Goal: Task Accomplishment & Management: Complete application form

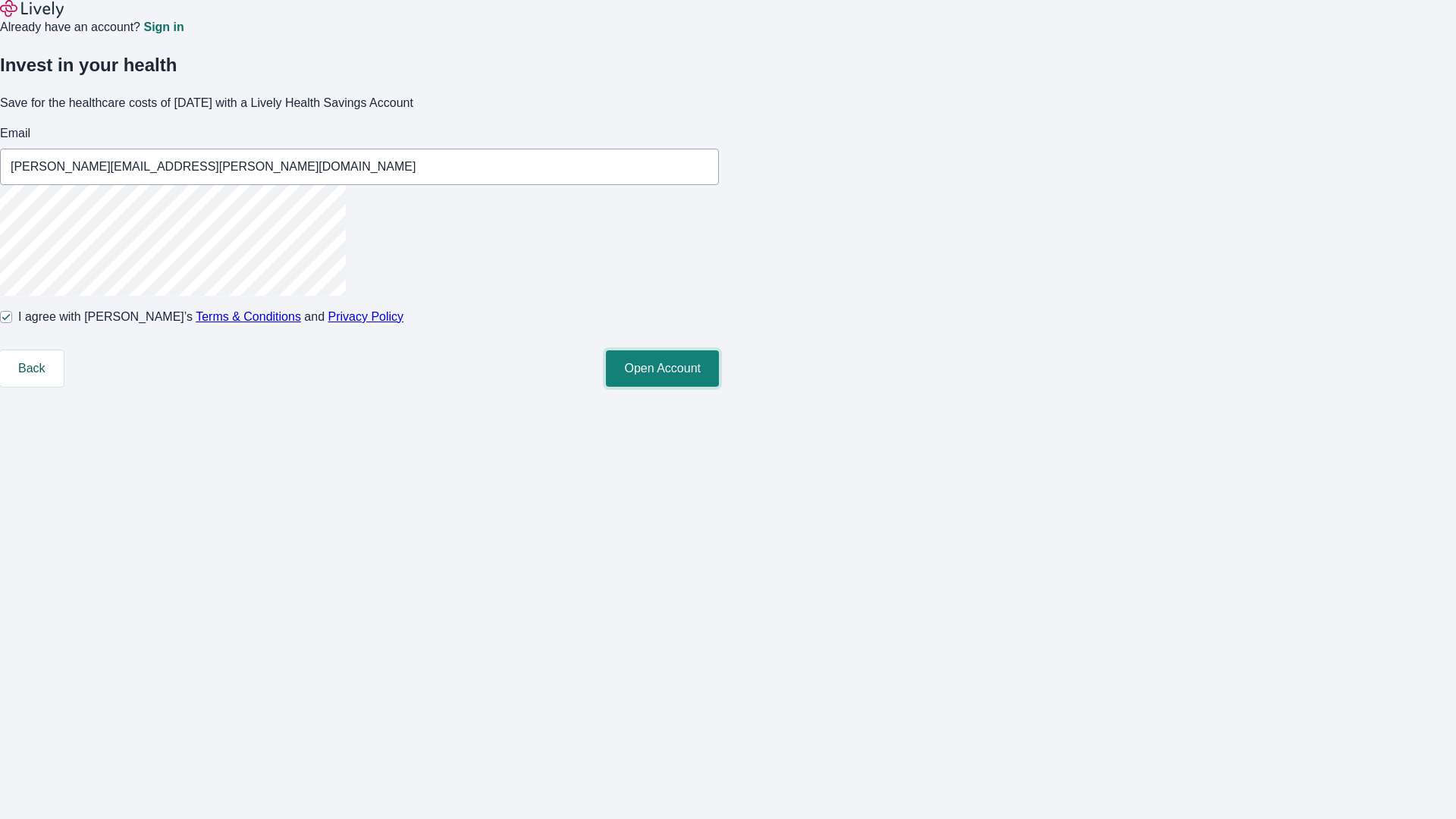
click at [719, 386] on button "Open Account" at bounding box center [663, 368] width 113 height 36
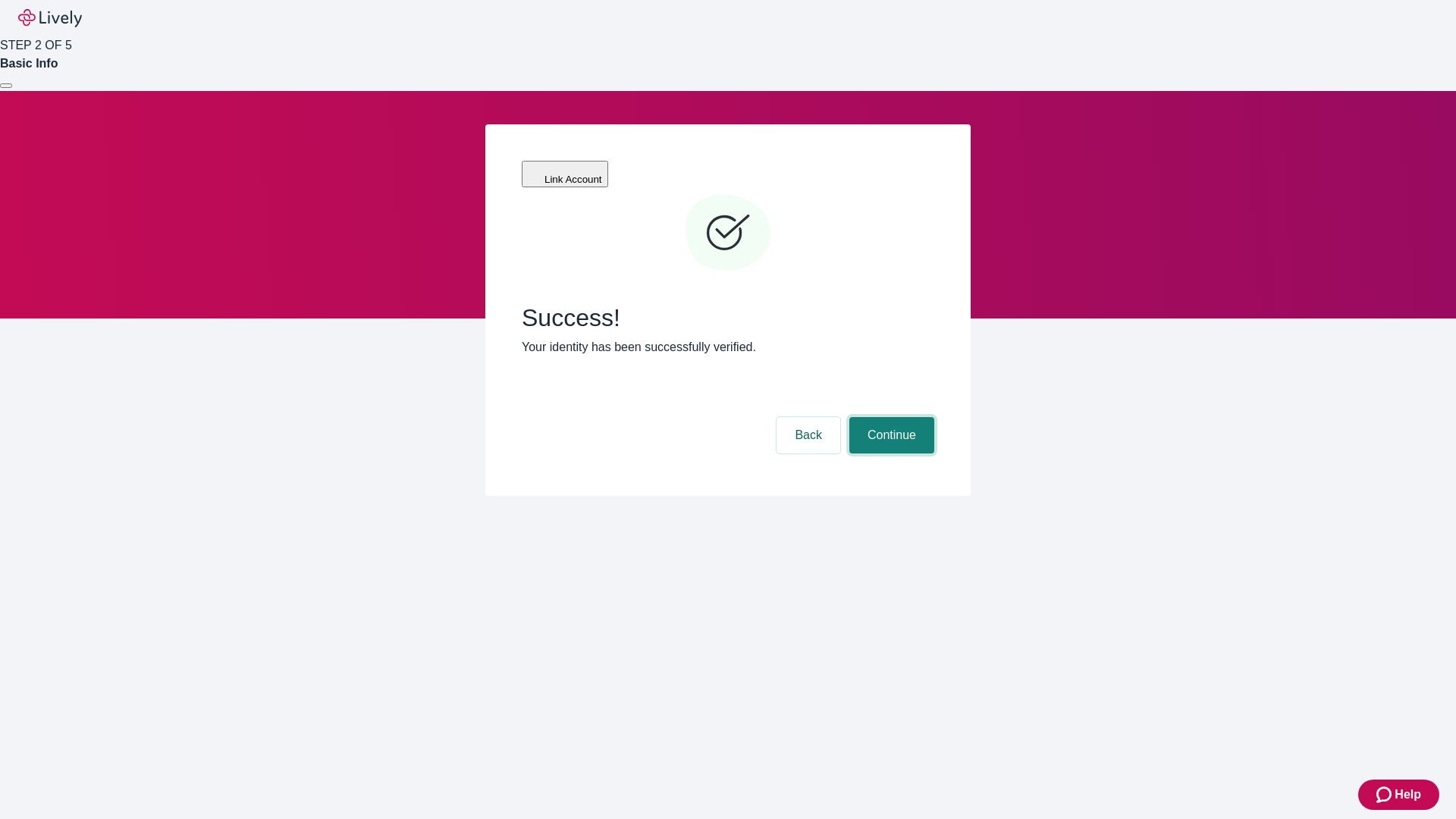
click at [889, 417] on button "Continue" at bounding box center [892, 435] width 85 height 36
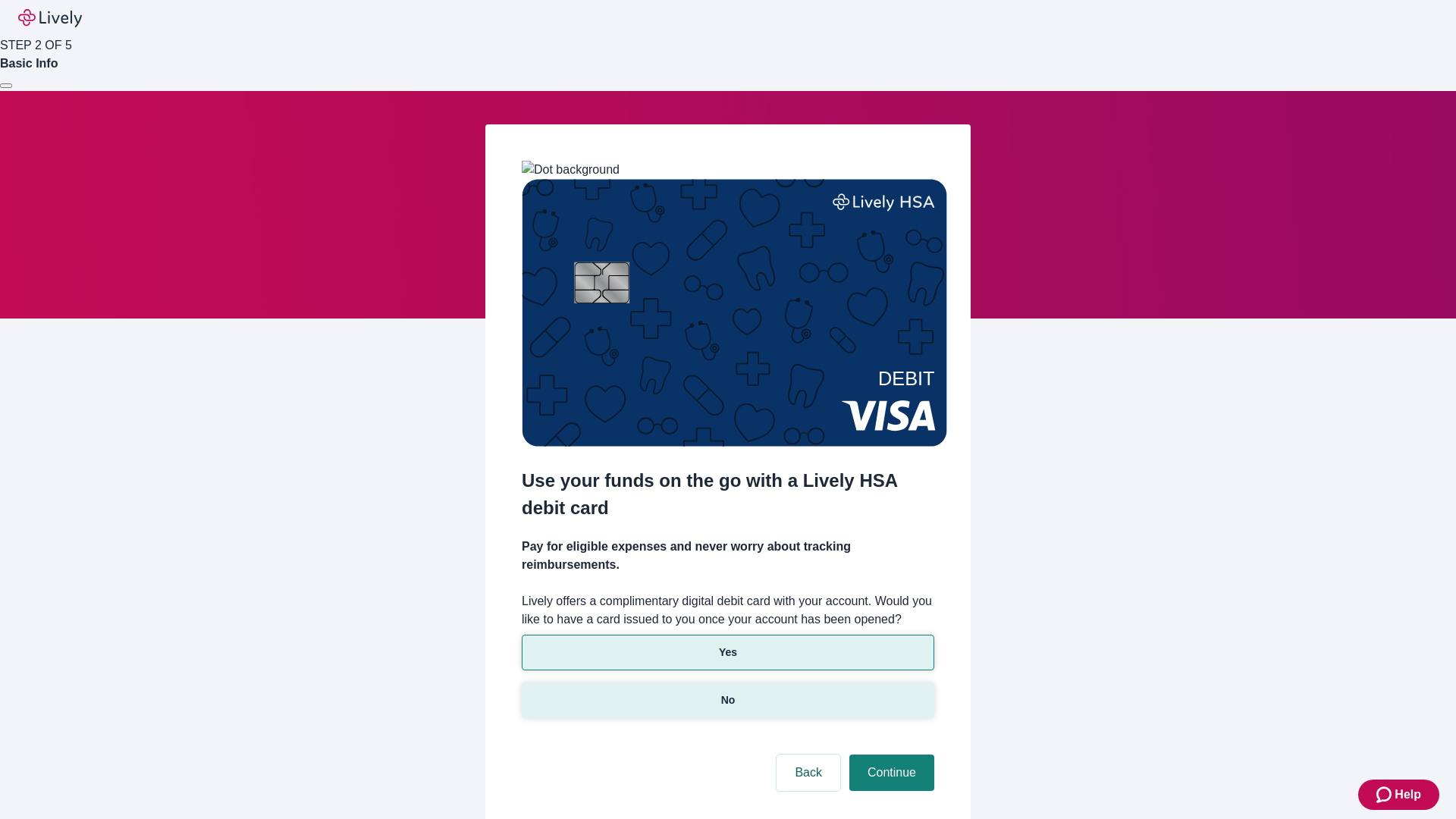
click at [727, 692] on p "No" at bounding box center [728, 700] width 14 height 16
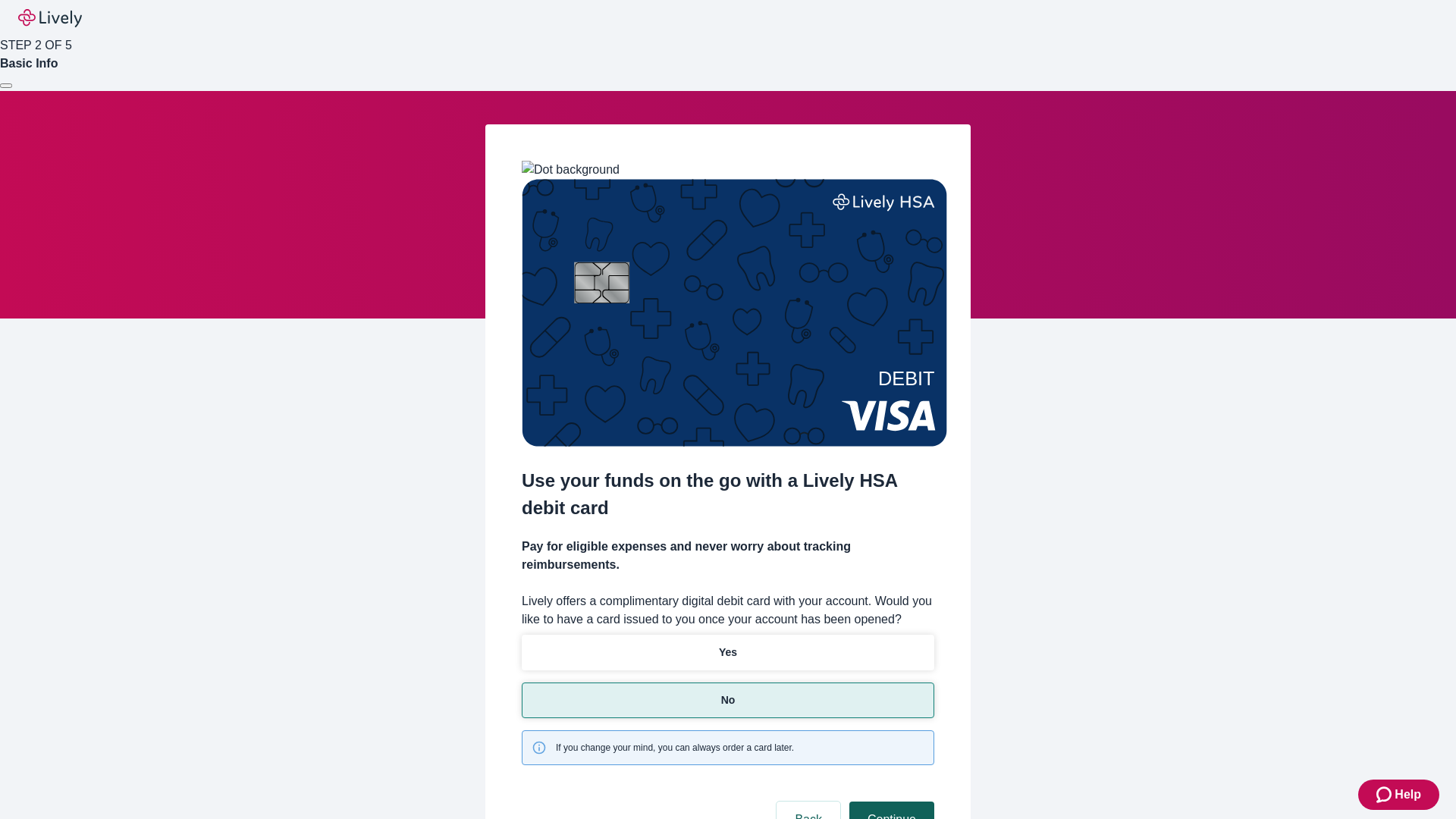
click at [889, 801] on button "Continue" at bounding box center [892, 819] width 85 height 36
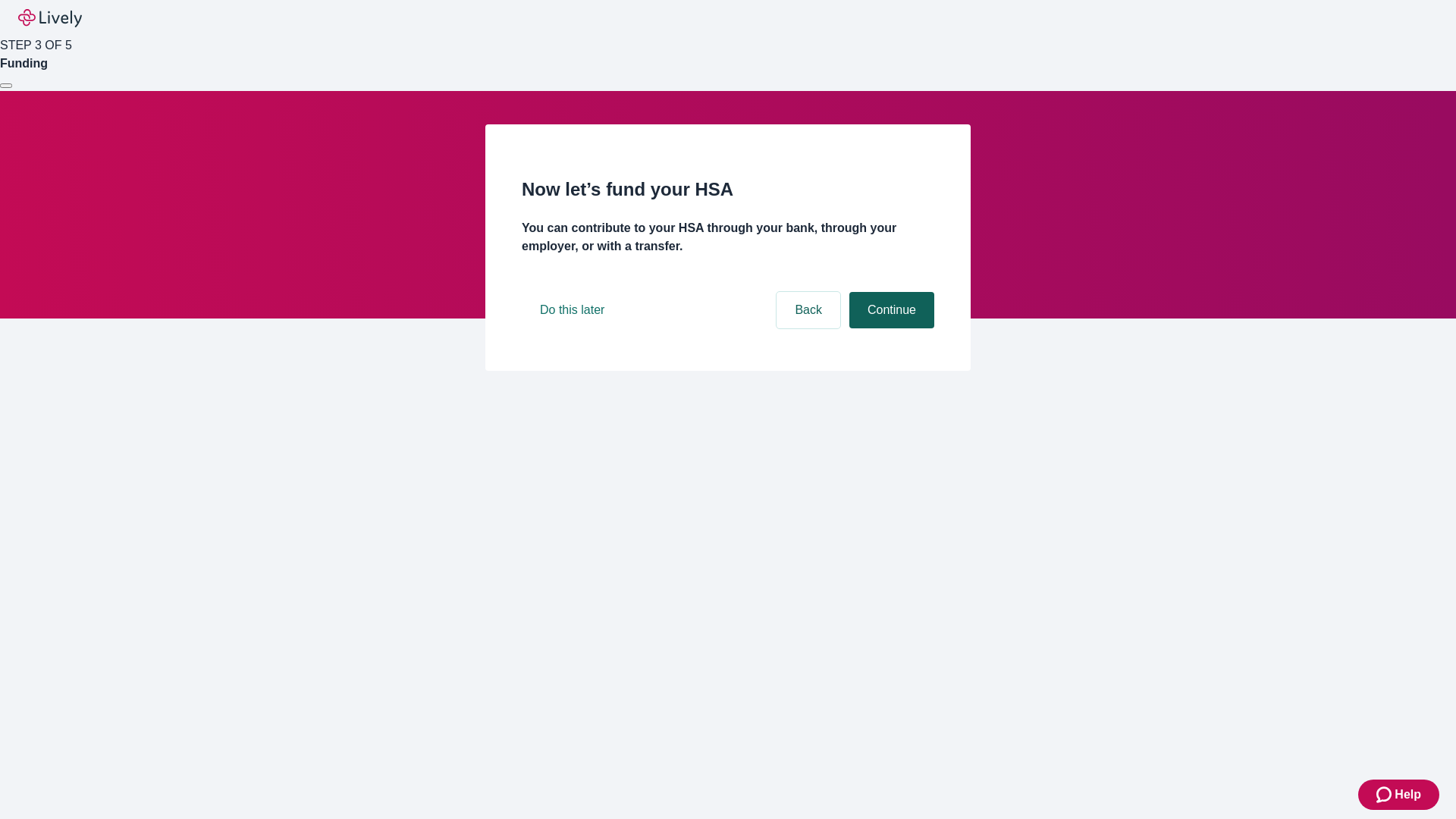
click at [889, 328] on button "Continue" at bounding box center [892, 310] width 85 height 36
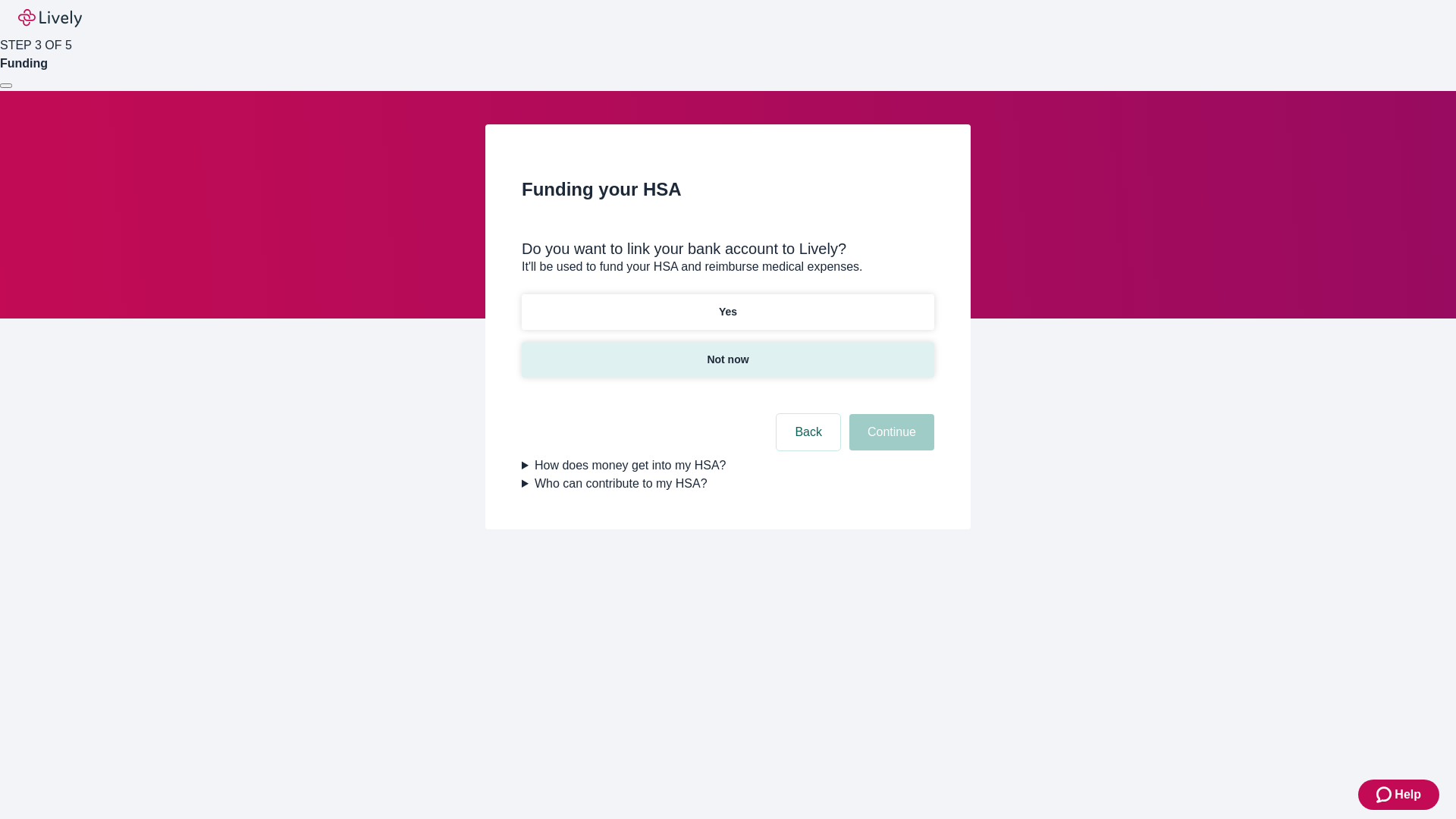
click at [727, 352] on p "Not now" at bounding box center [727, 360] width 42 height 16
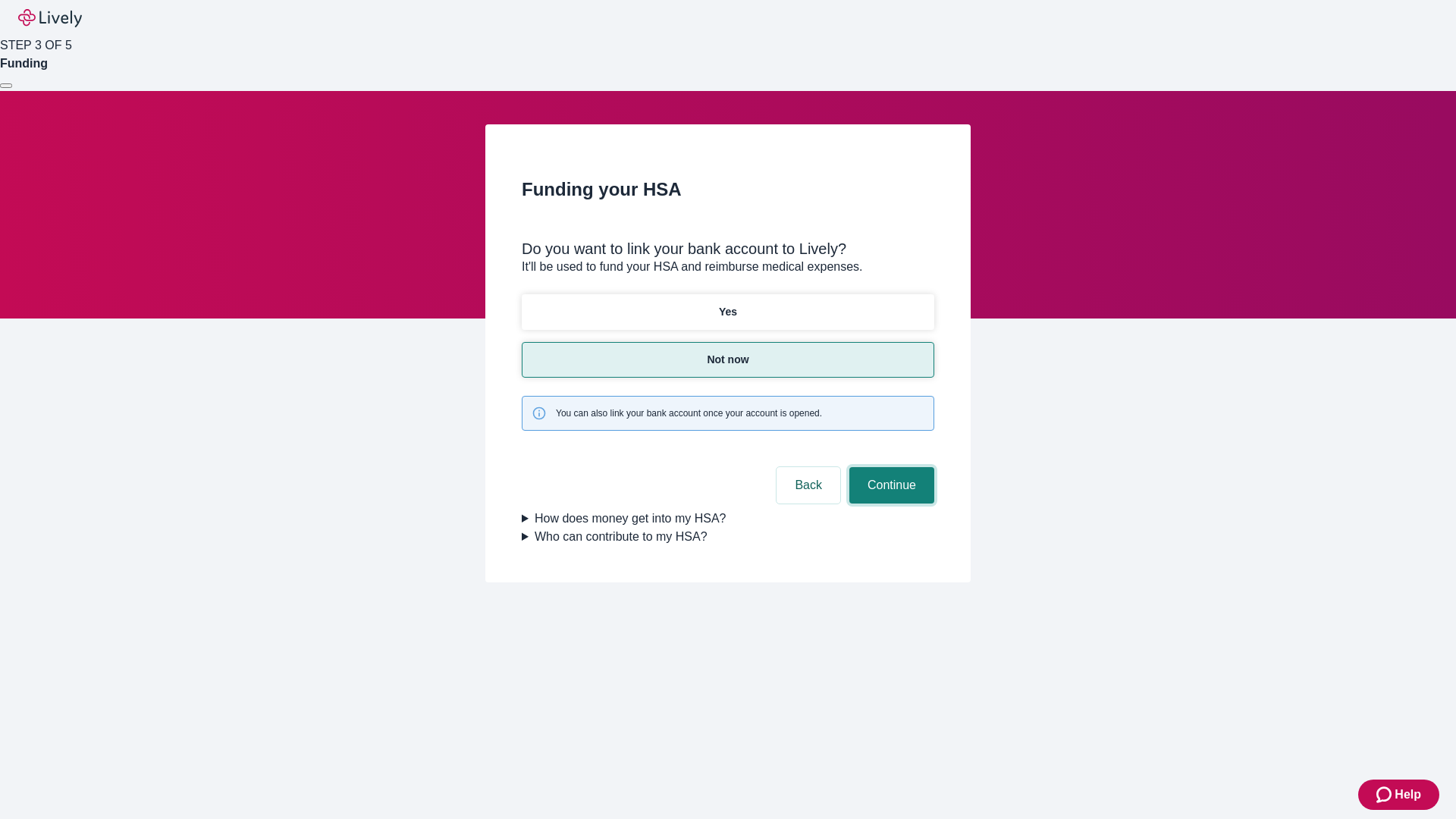
click at [889, 467] on button "Continue" at bounding box center [892, 485] width 85 height 36
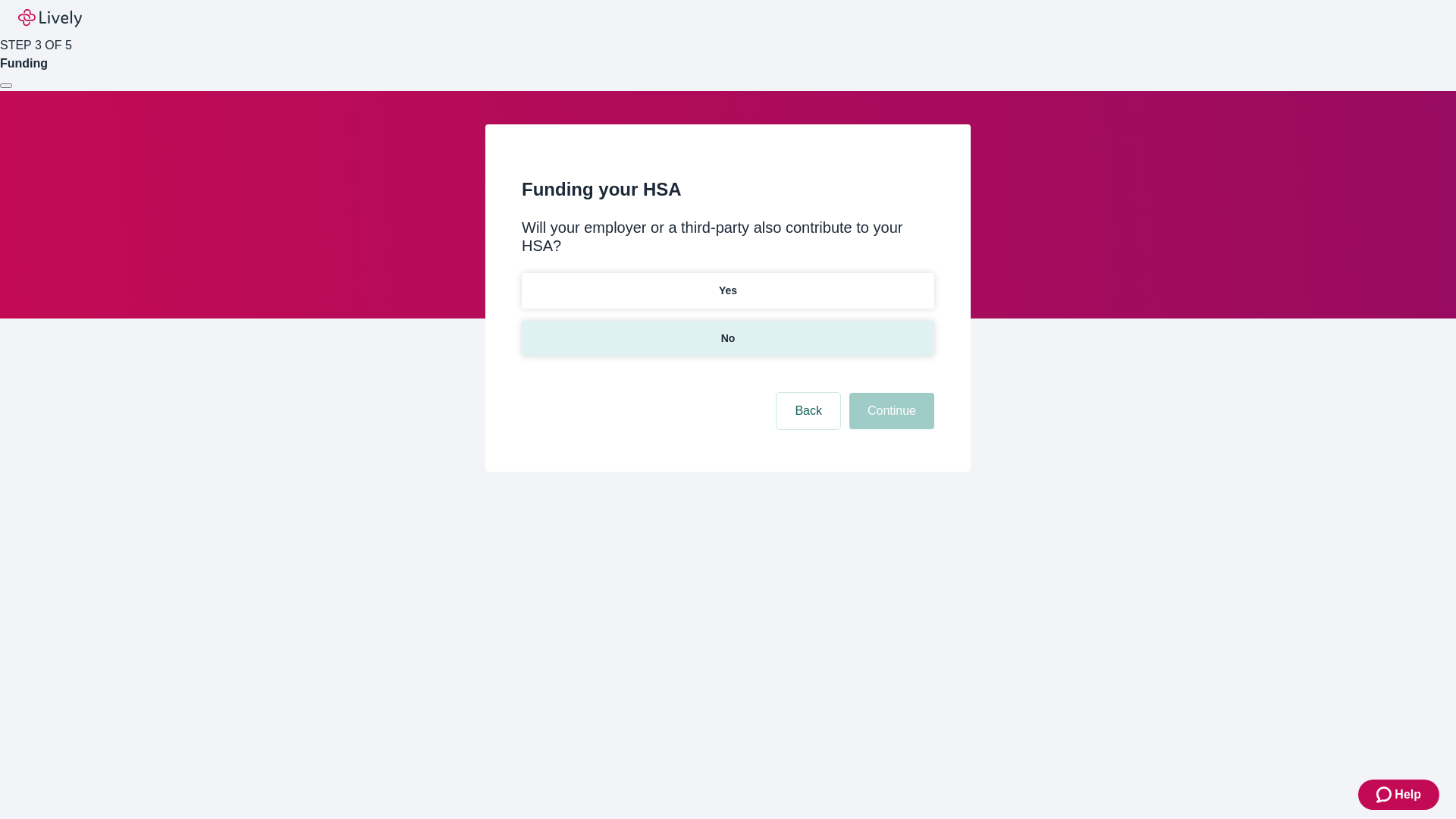
click at [727, 330] on p "No" at bounding box center [728, 338] width 14 height 16
click at [889, 393] on button "Continue" at bounding box center [892, 411] width 85 height 36
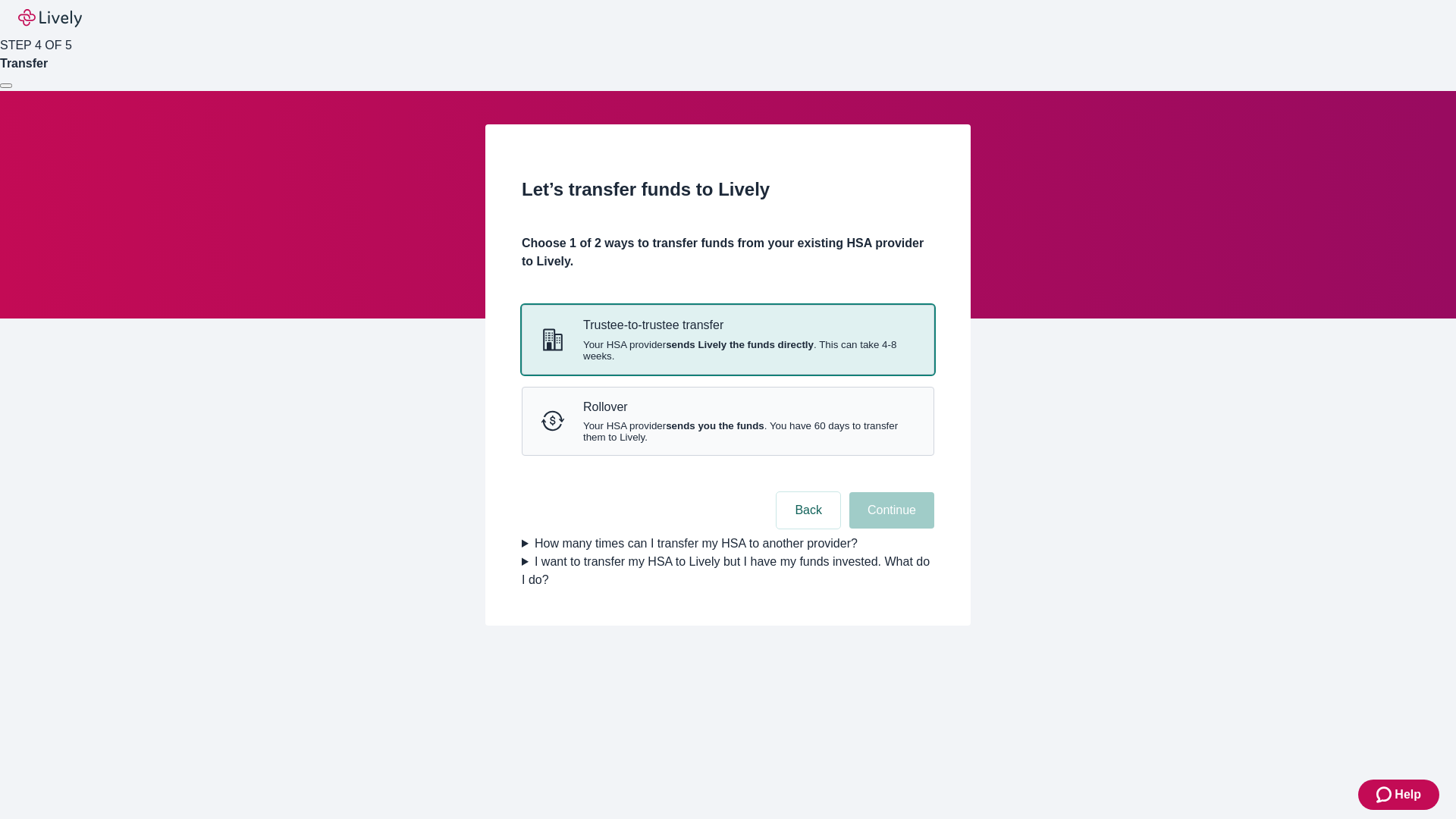
click at [727, 350] on strong "sends Lively the funds directly" at bounding box center [740, 345] width 148 height 11
click at [889, 529] on button "Continue" at bounding box center [892, 510] width 85 height 36
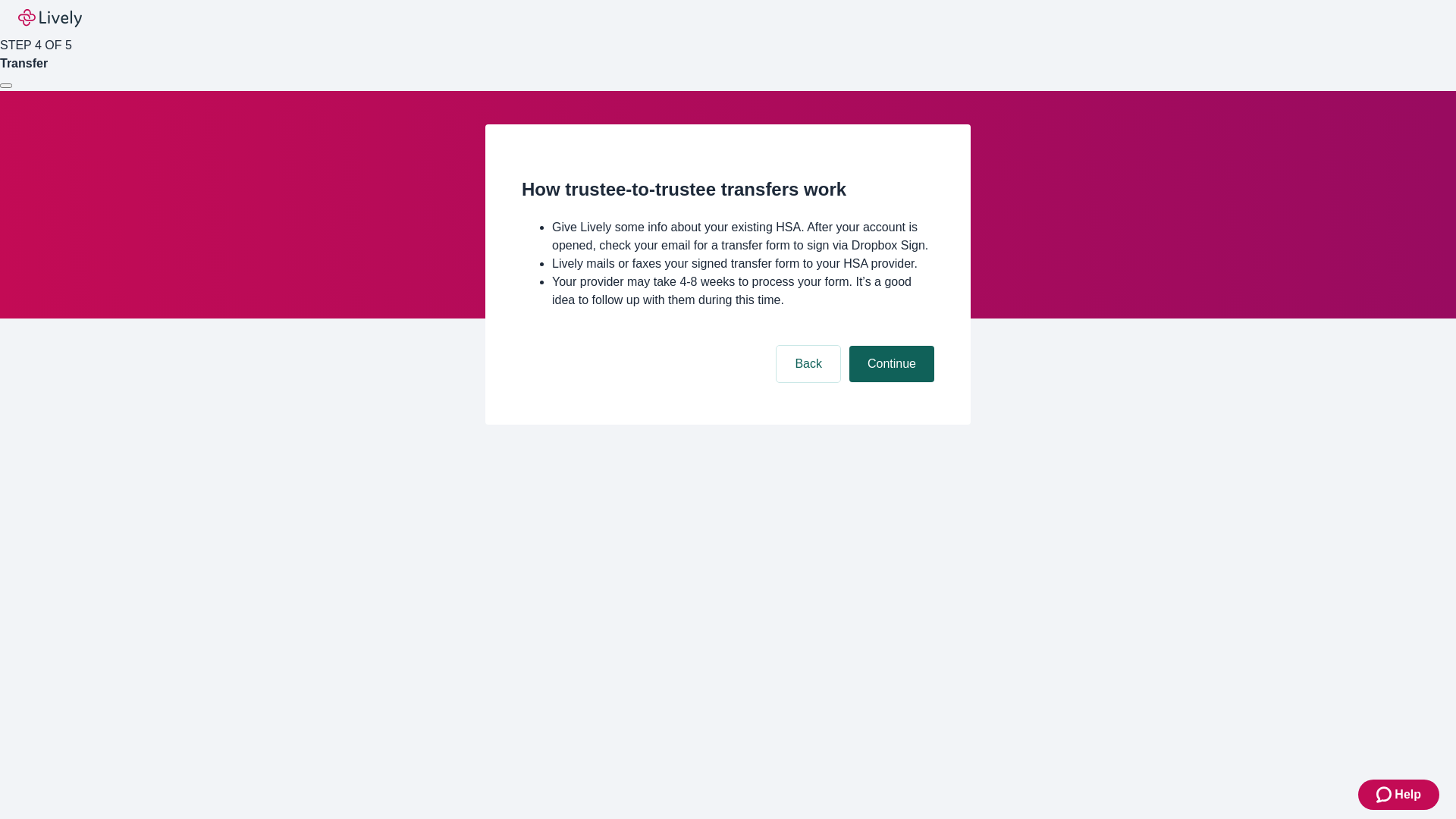
click at [889, 382] on button "Continue" at bounding box center [892, 363] width 85 height 36
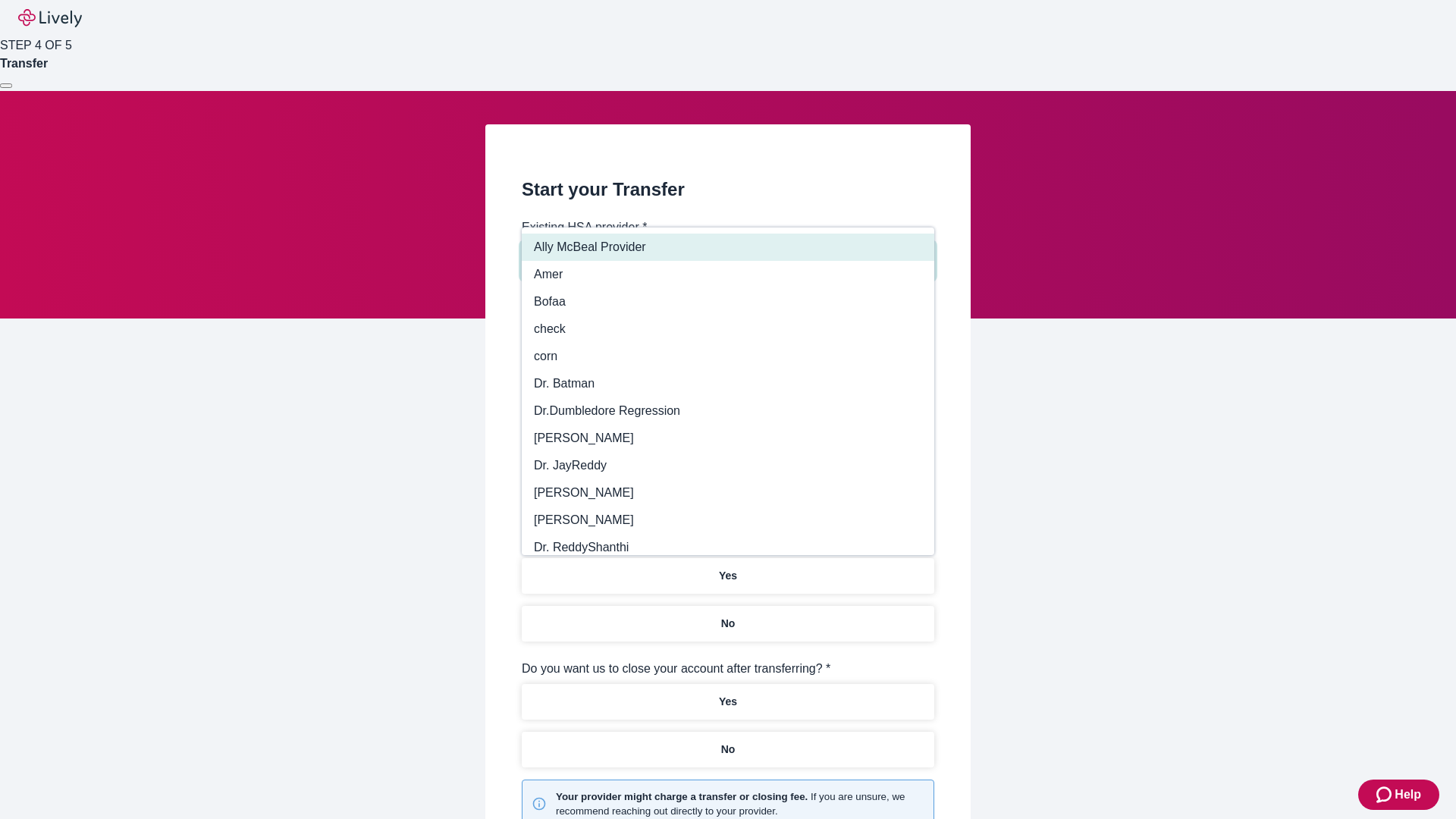
type input "Other"
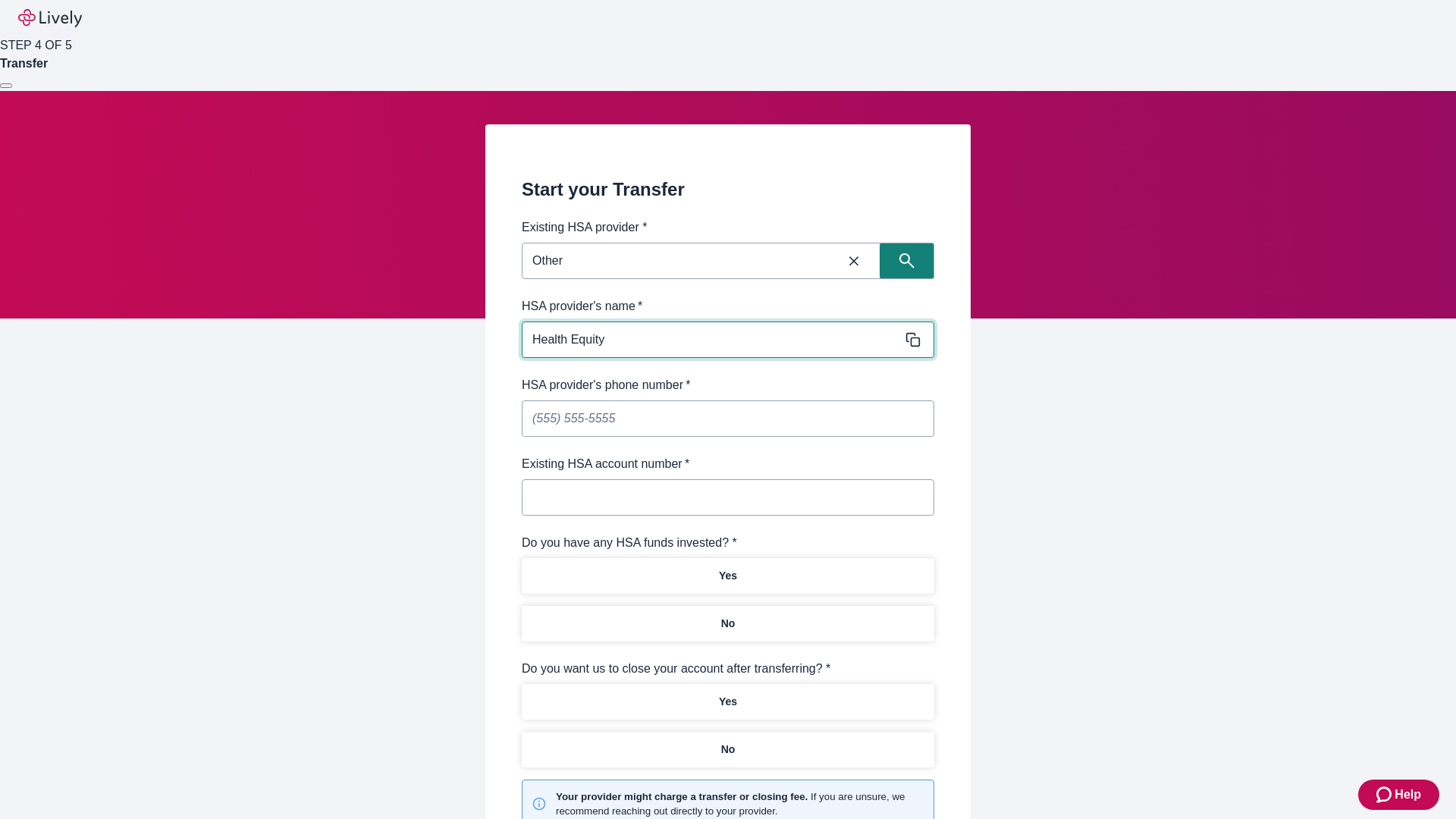
type input "Health Equity"
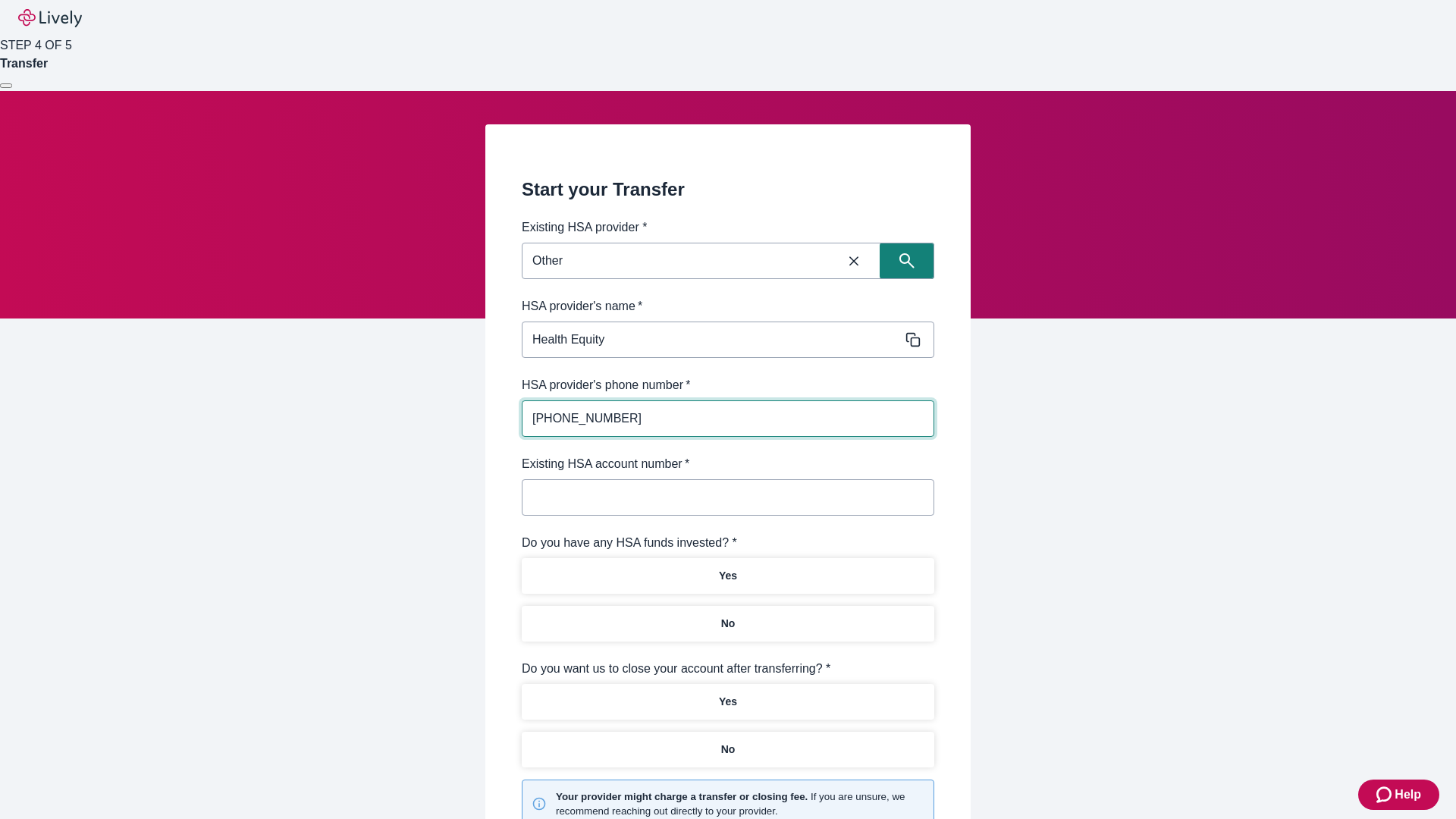
type input "[PHONE_NUMBER]"
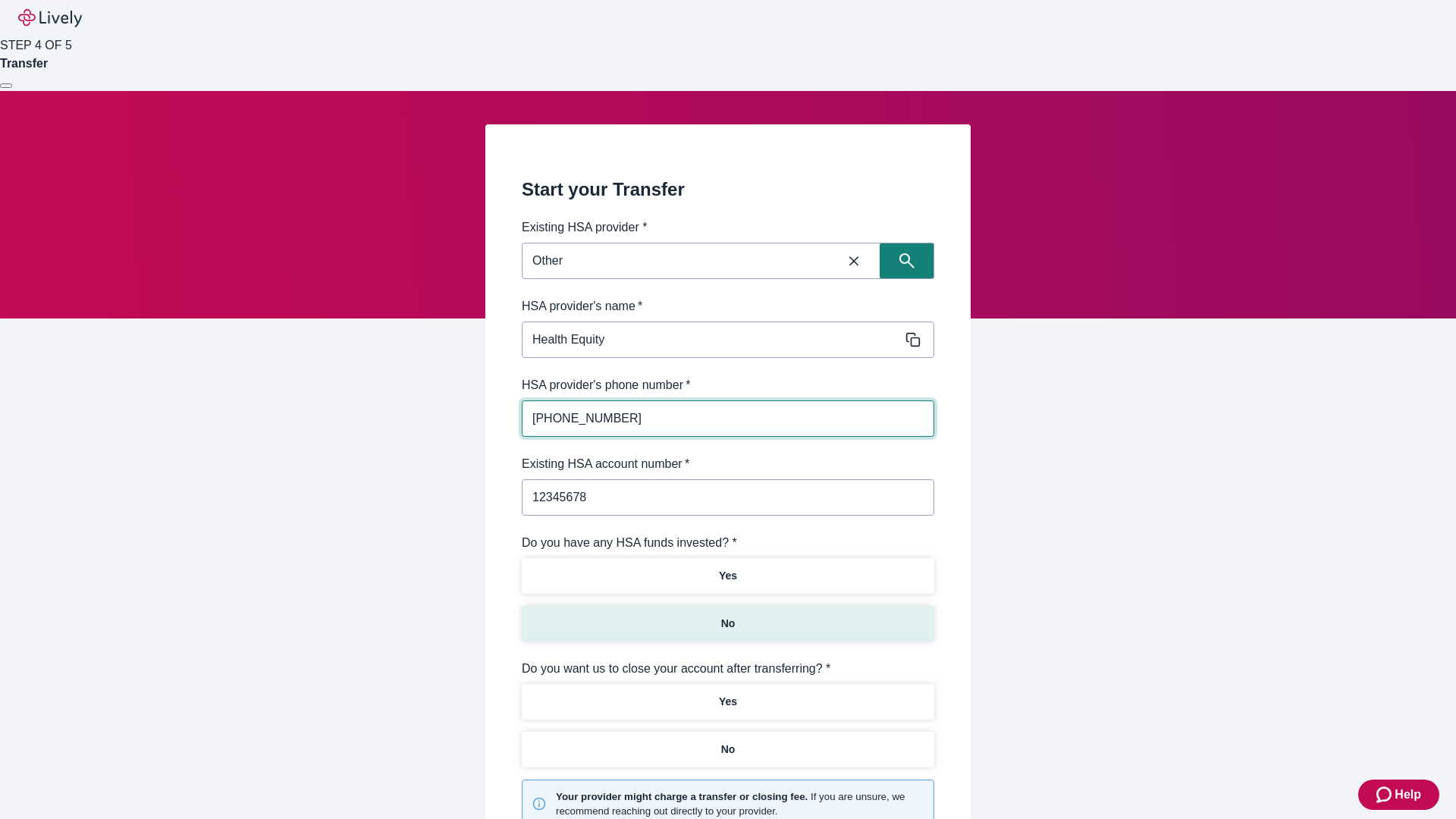
type input "12345678"
click at [727, 615] on p "No" at bounding box center [728, 623] width 14 height 16
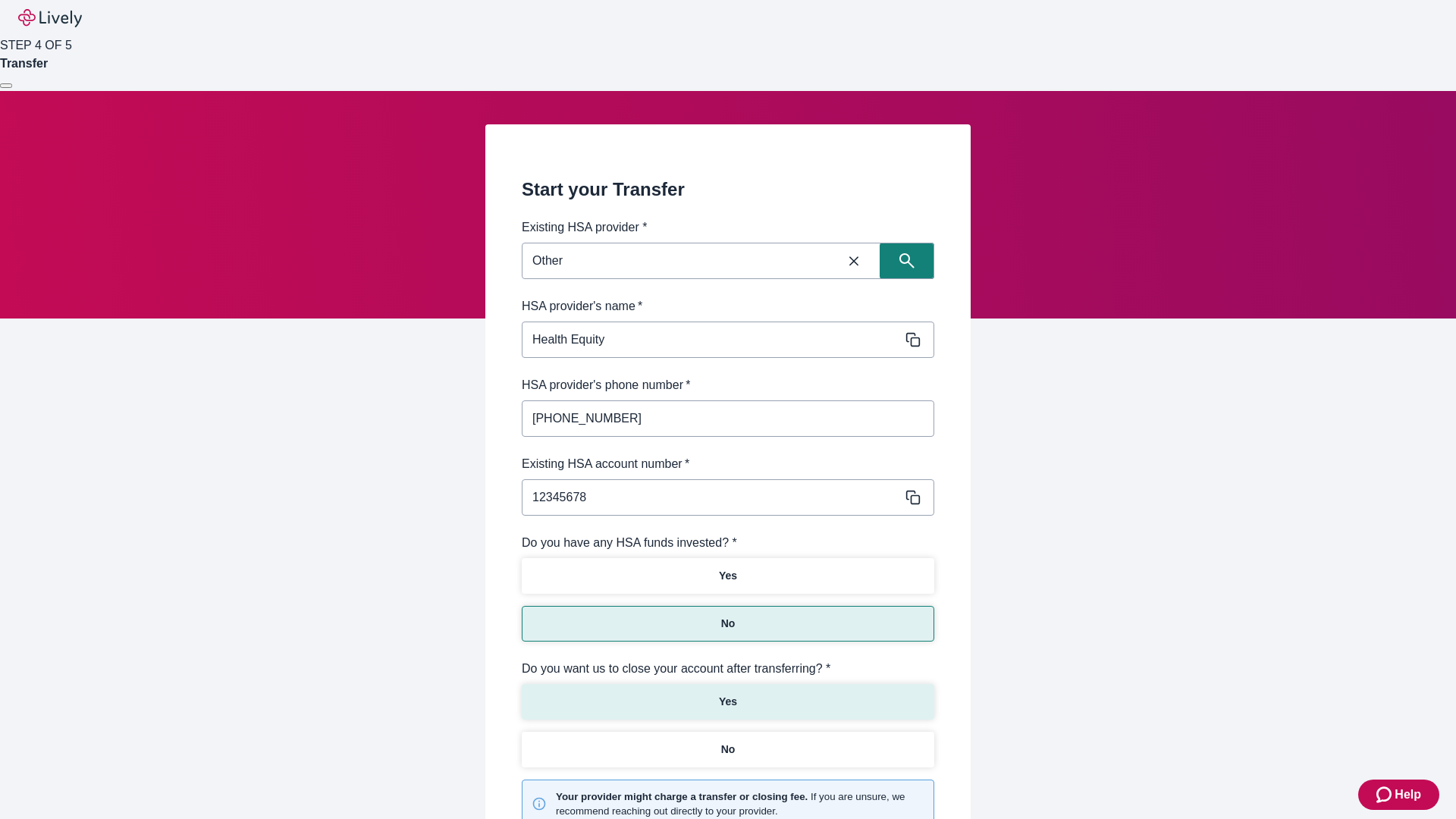
click at [727, 694] on p "Yes" at bounding box center [727, 702] width 18 height 16
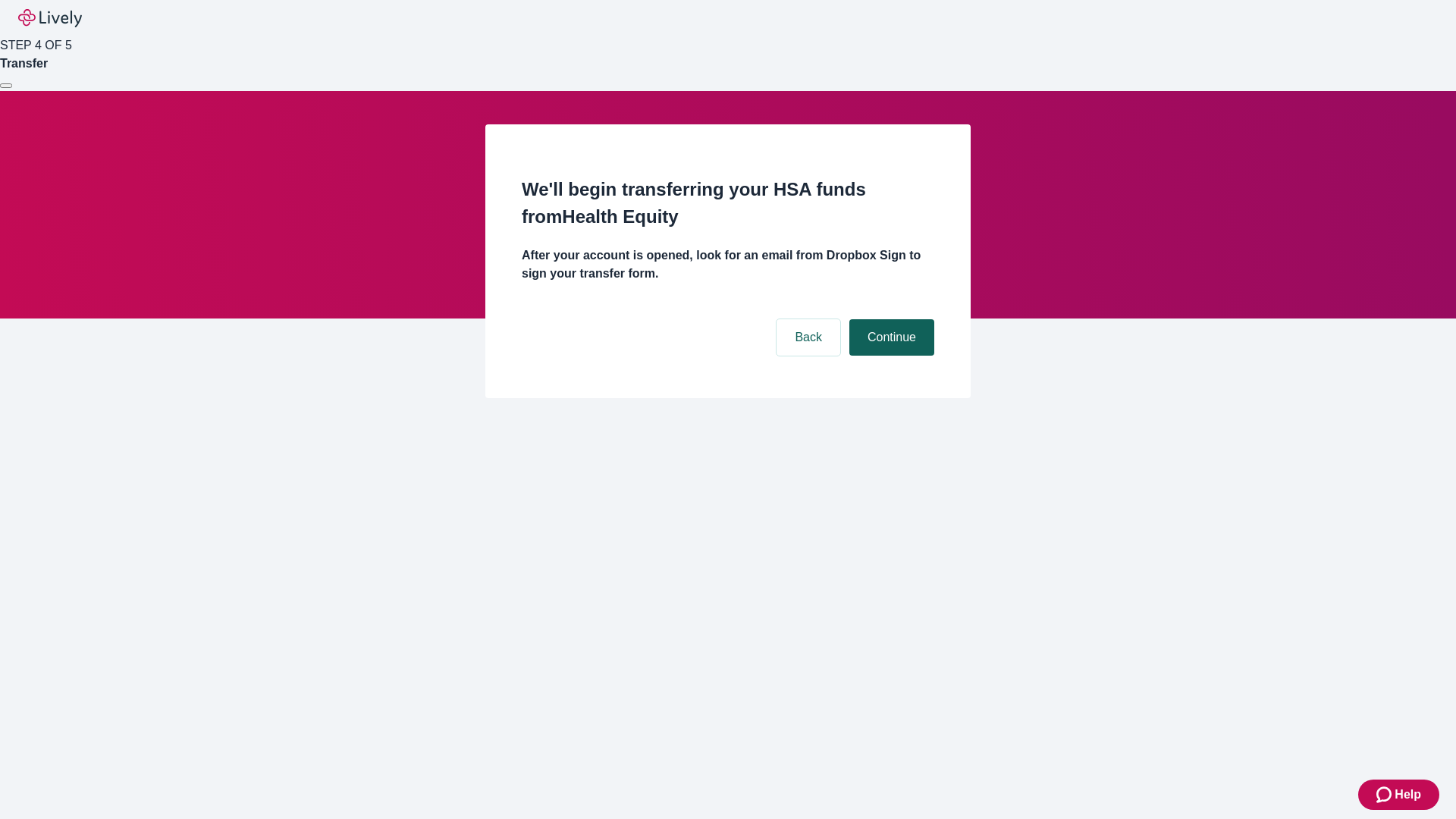
click at [889, 319] on button "Continue" at bounding box center [892, 338] width 85 height 36
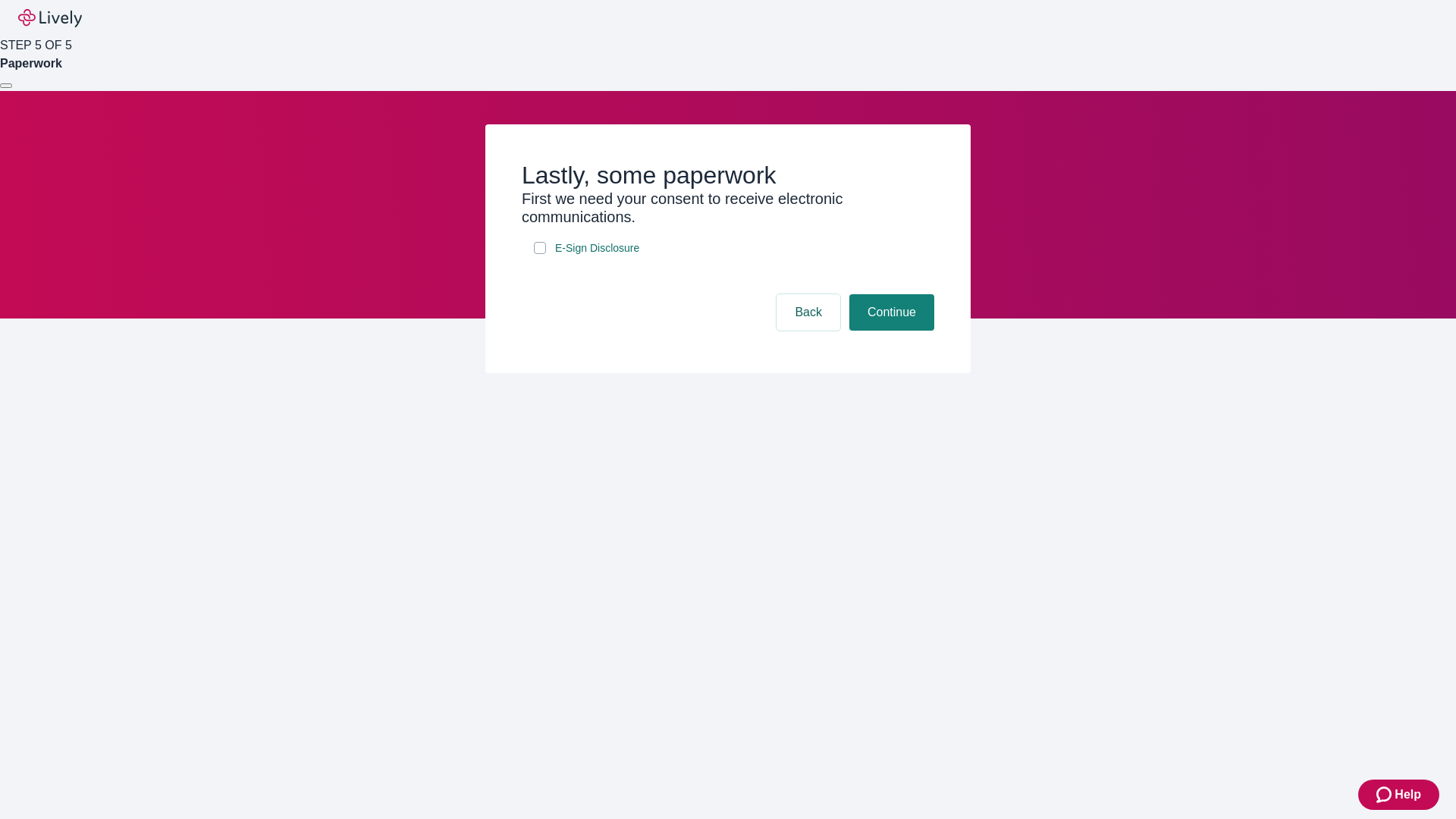
click at [540, 254] on input "E-Sign Disclosure" at bounding box center [539, 247] width 12 height 12
checkbox input "true"
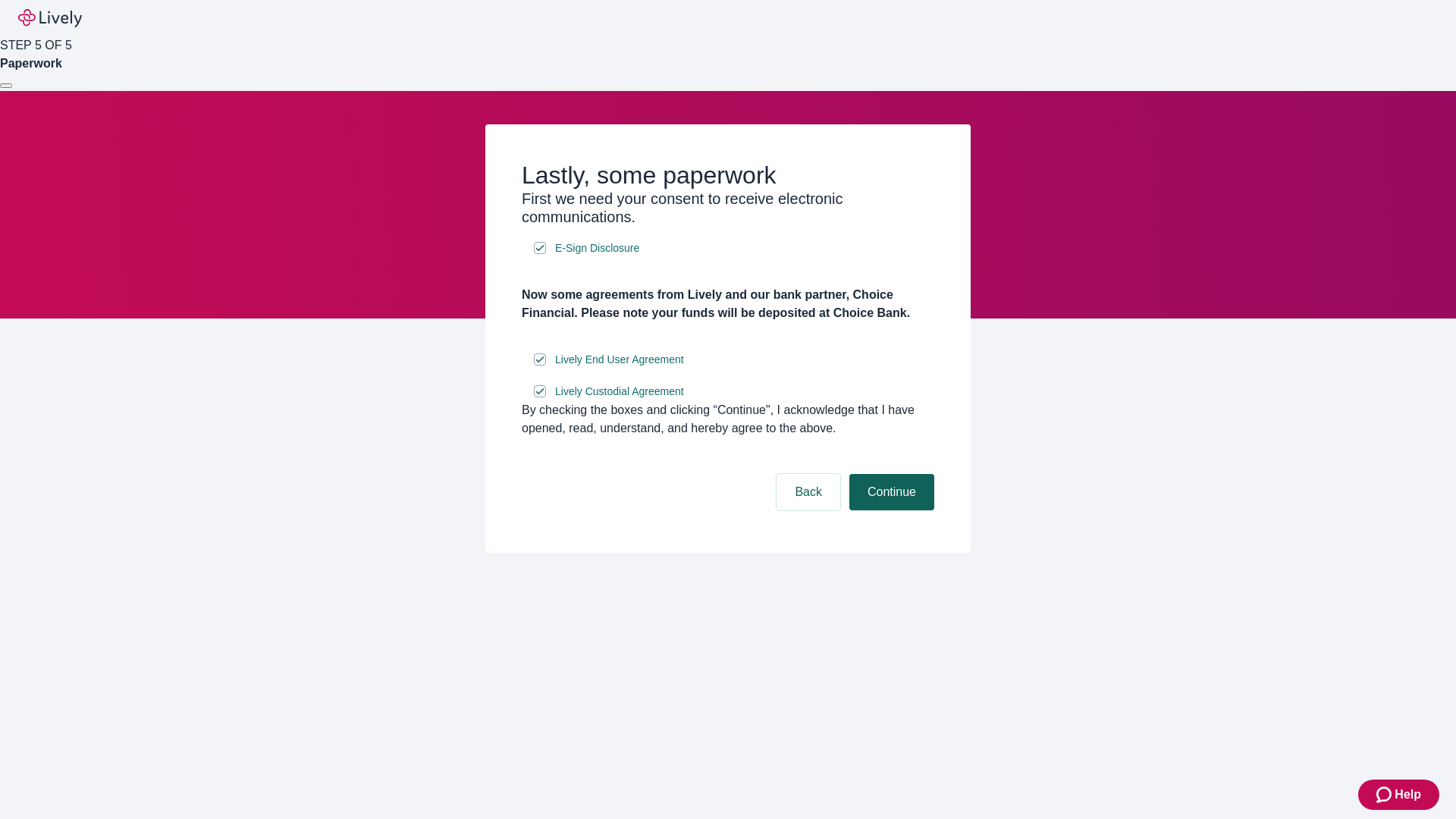
click at [889, 510] on button "Continue" at bounding box center [892, 492] width 85 height 36
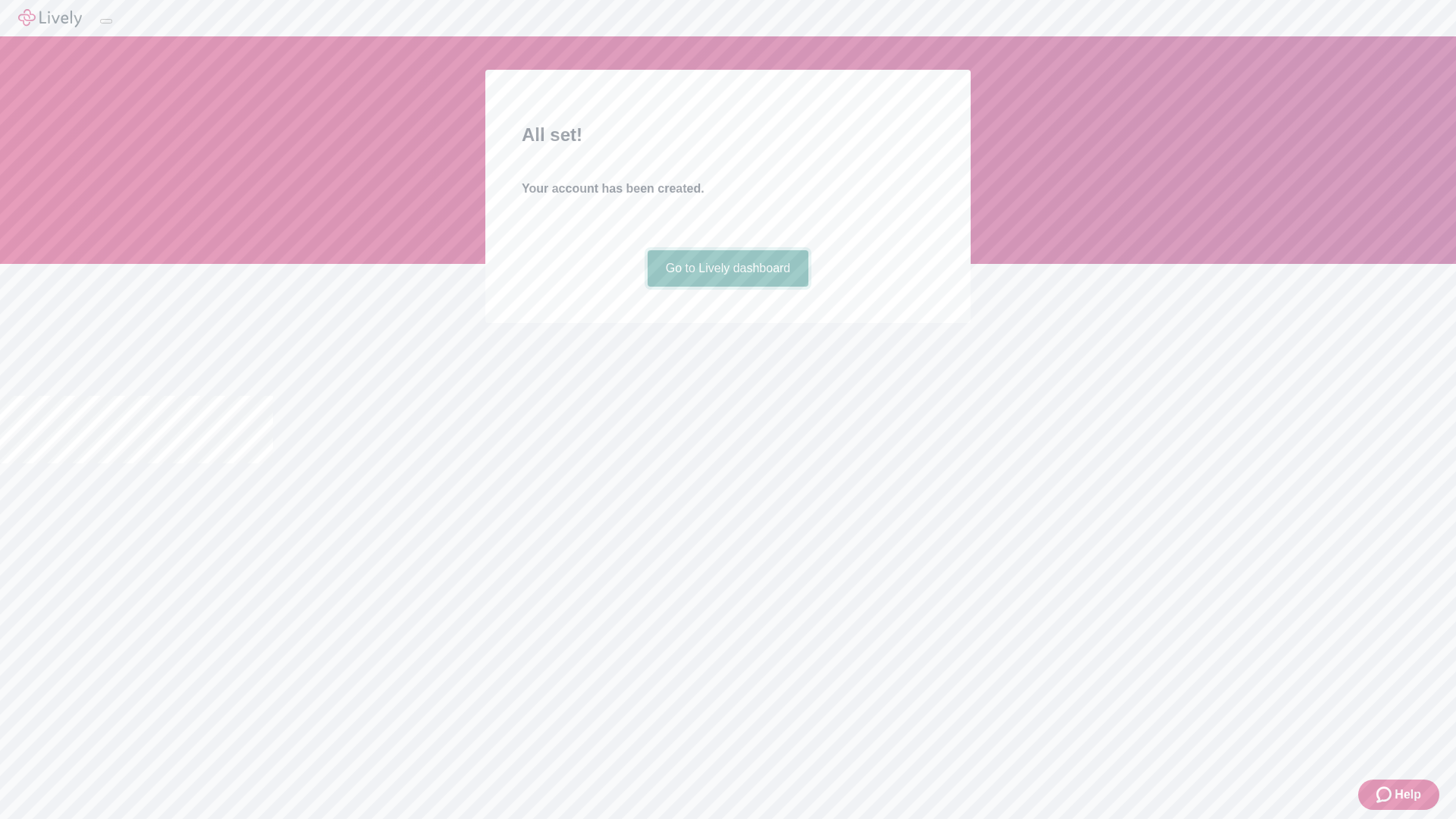
click at [727, 286] on link "Go to Lively dashboard" at bounding box center [728, 268] width 161 height 36
